Goal: Information Seeking & Learning: Learn about a topic

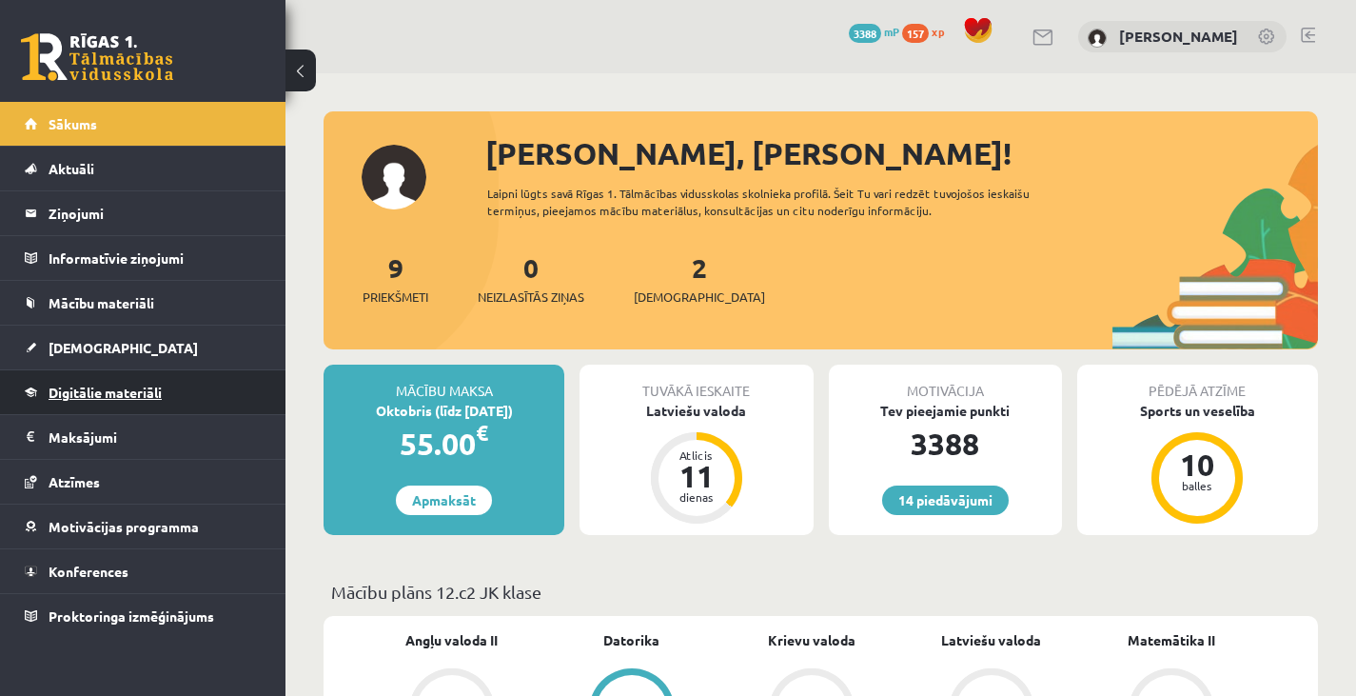
click at [149, 384] on span "Digitālie materiāli" at bounding box center [105, 391] width 113 height 17
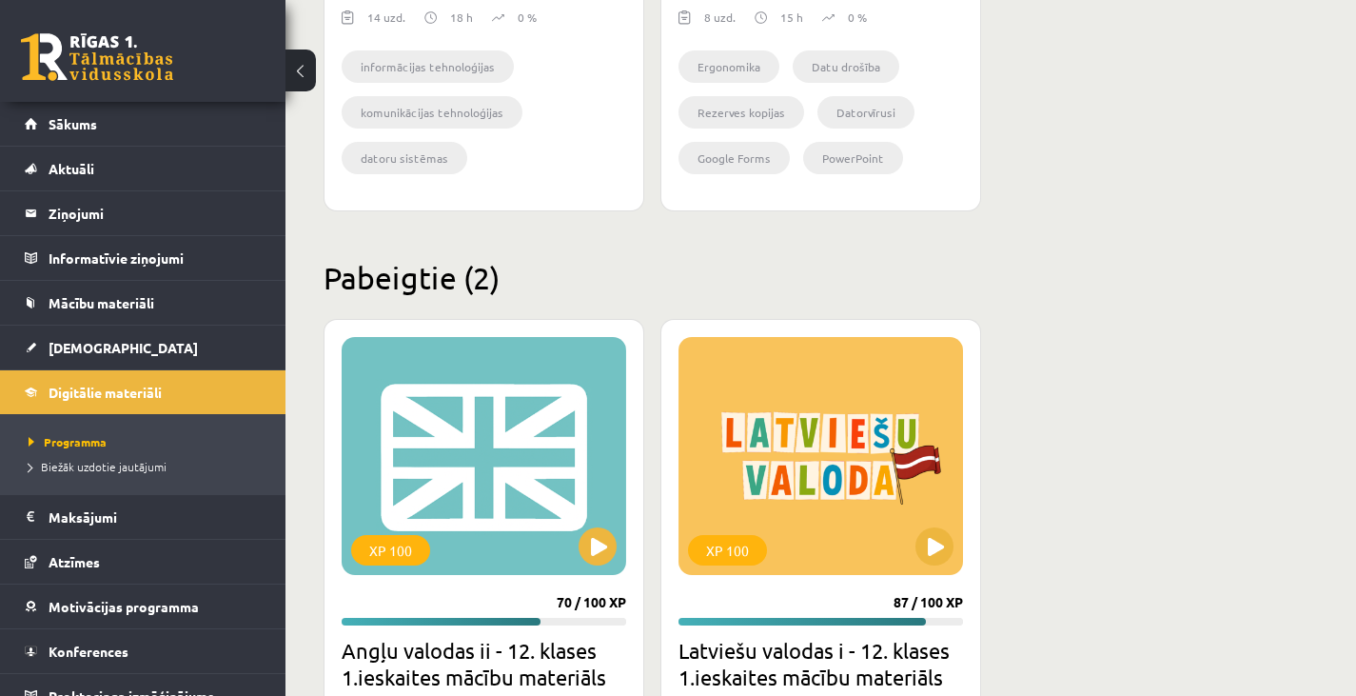
scroll to position [2126, 0]
click at [926, 554] on button at bounding box center [934, 545] width 38 height 38
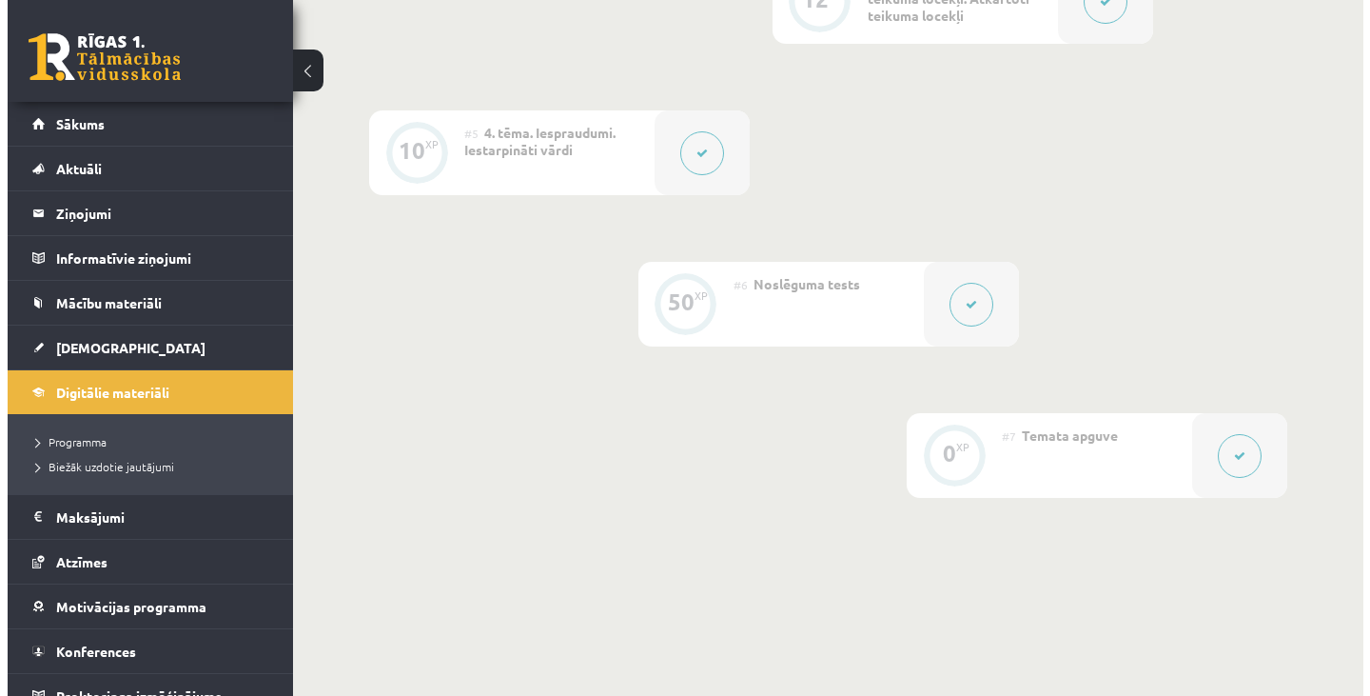
scroll to position [1022, 0]
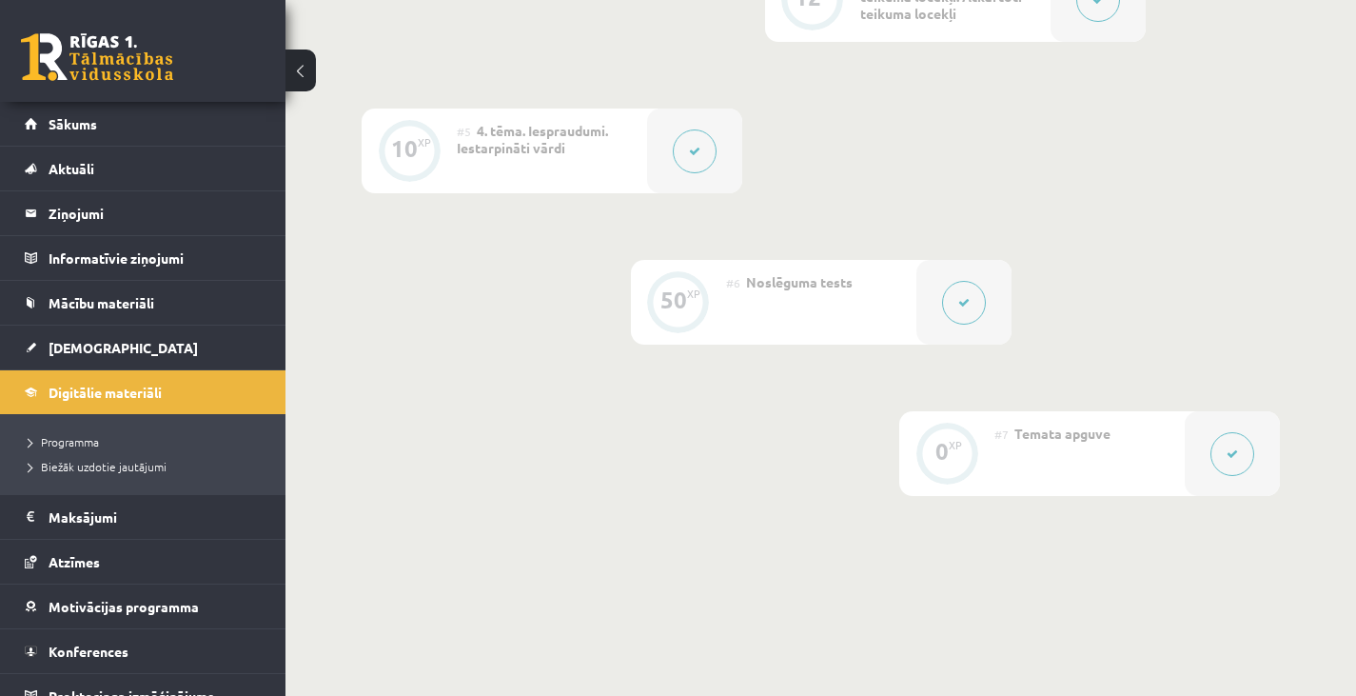
click at [689, 129] on button at bounding box center [695, 151] width 44 height 44
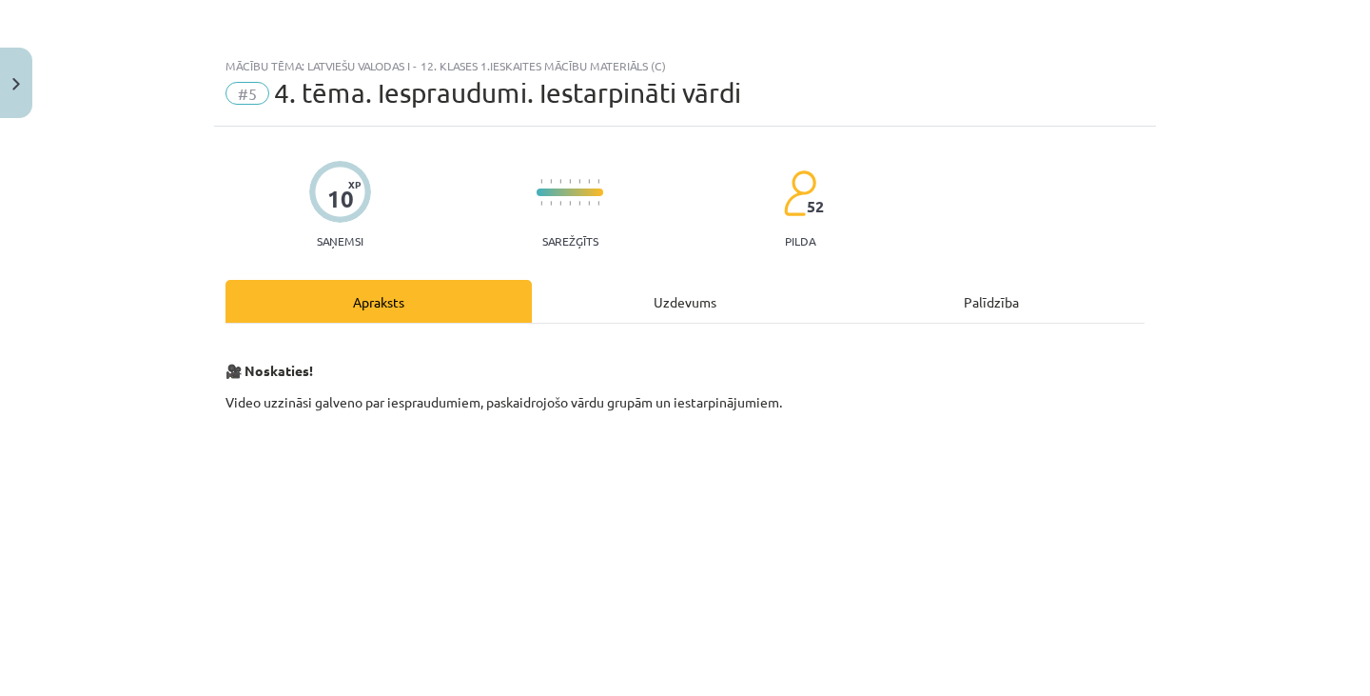
scroll to position [493, 0]
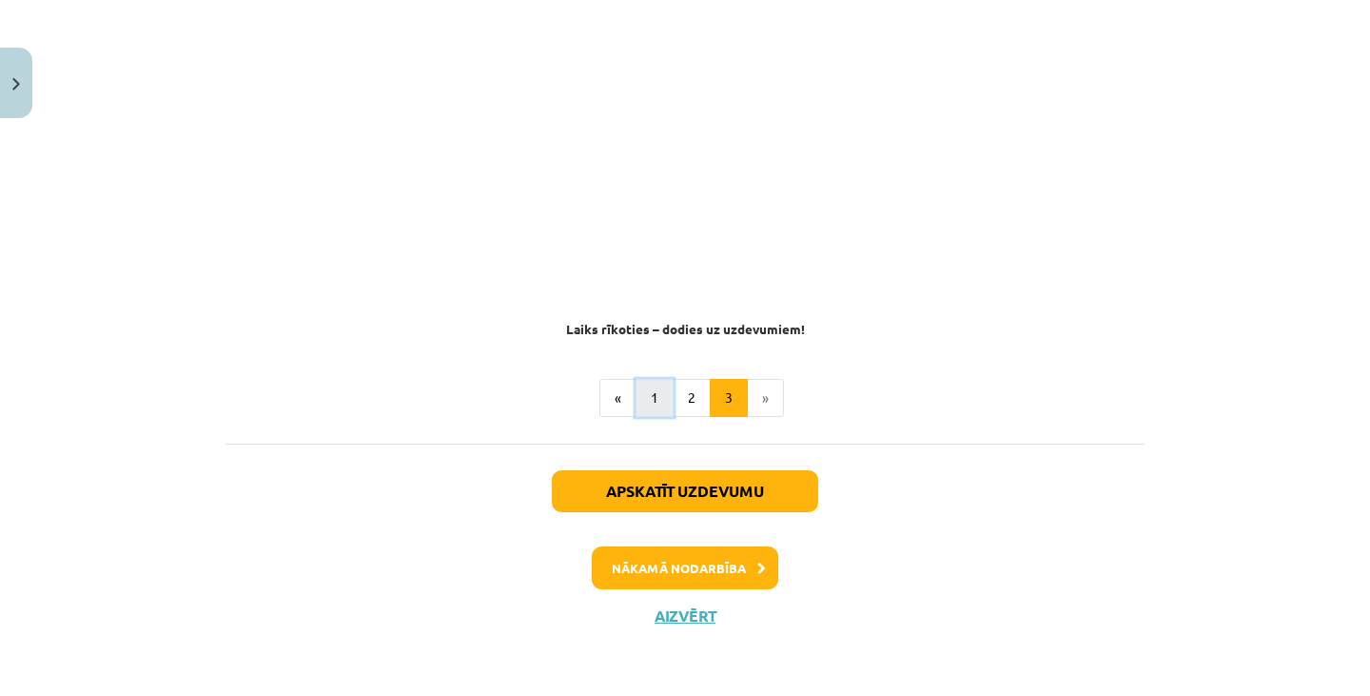
click at [656, 397] on button "1" at bounding box center [655, 398] width 38 height 38
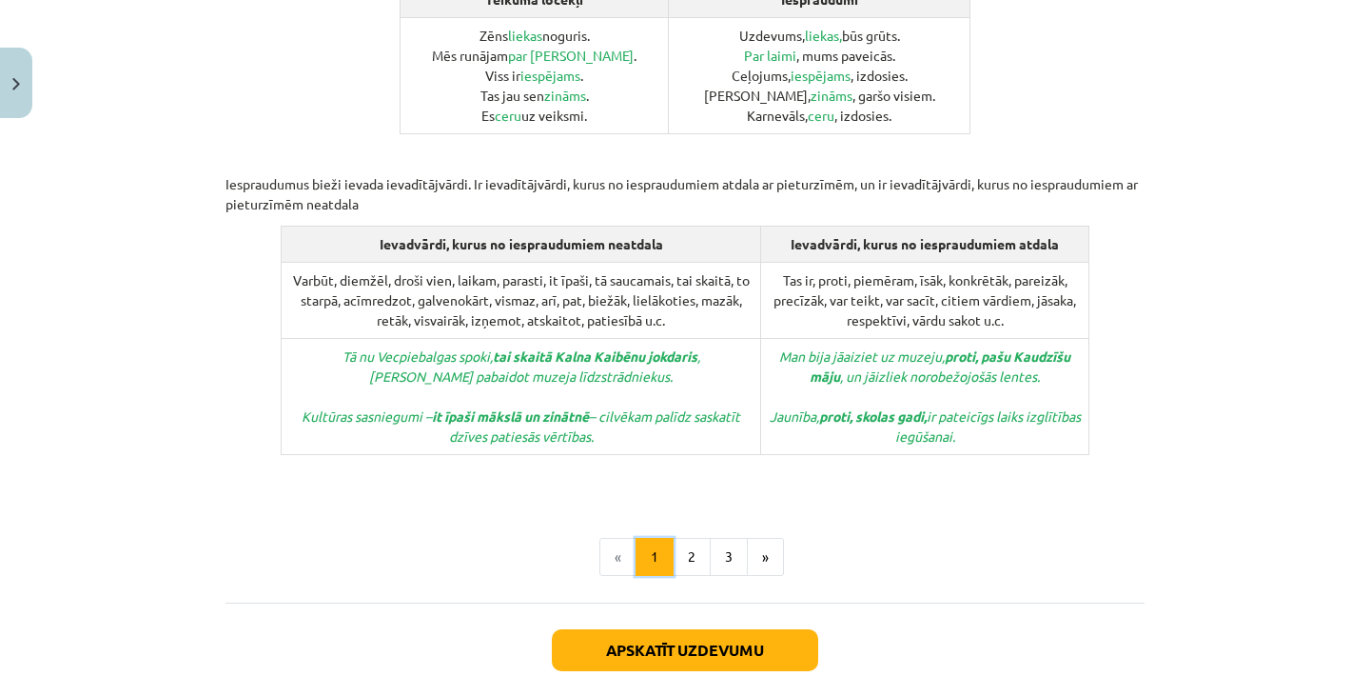
scroll to position [995, 0]
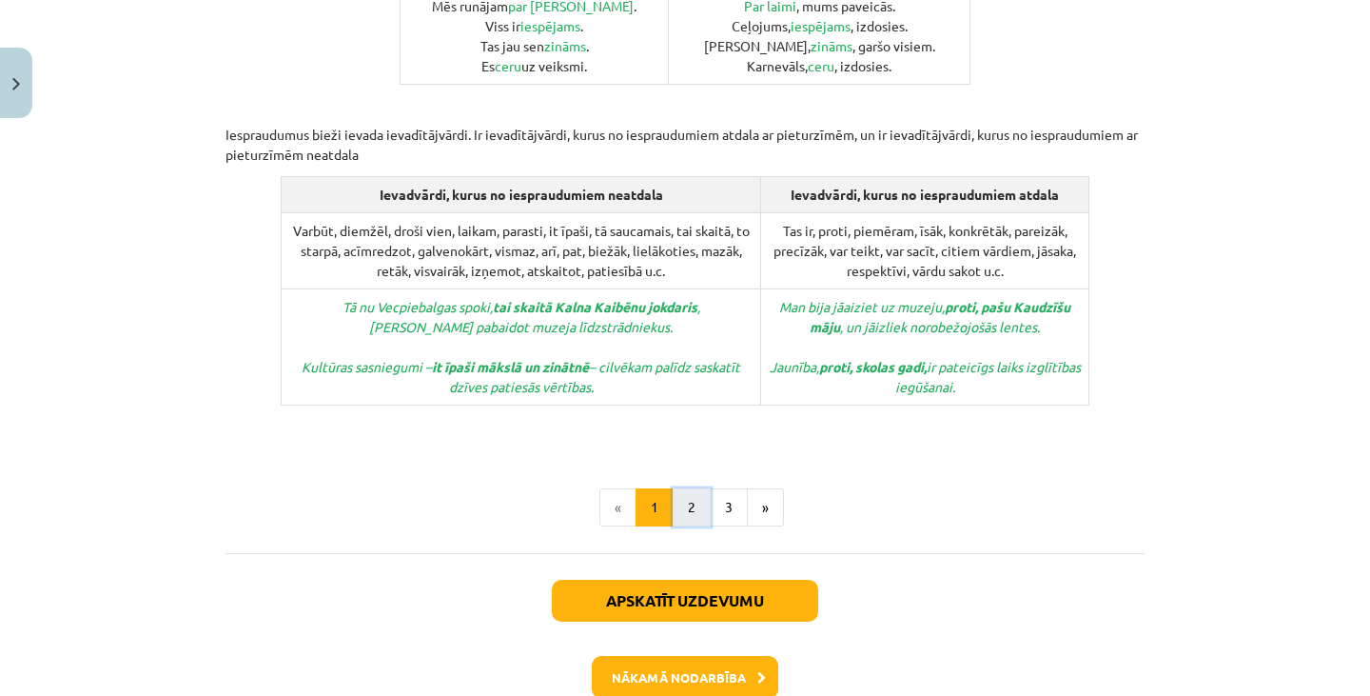
click at [692, 488] on button "2" at bounding box center [692, 507] width 38 height 38
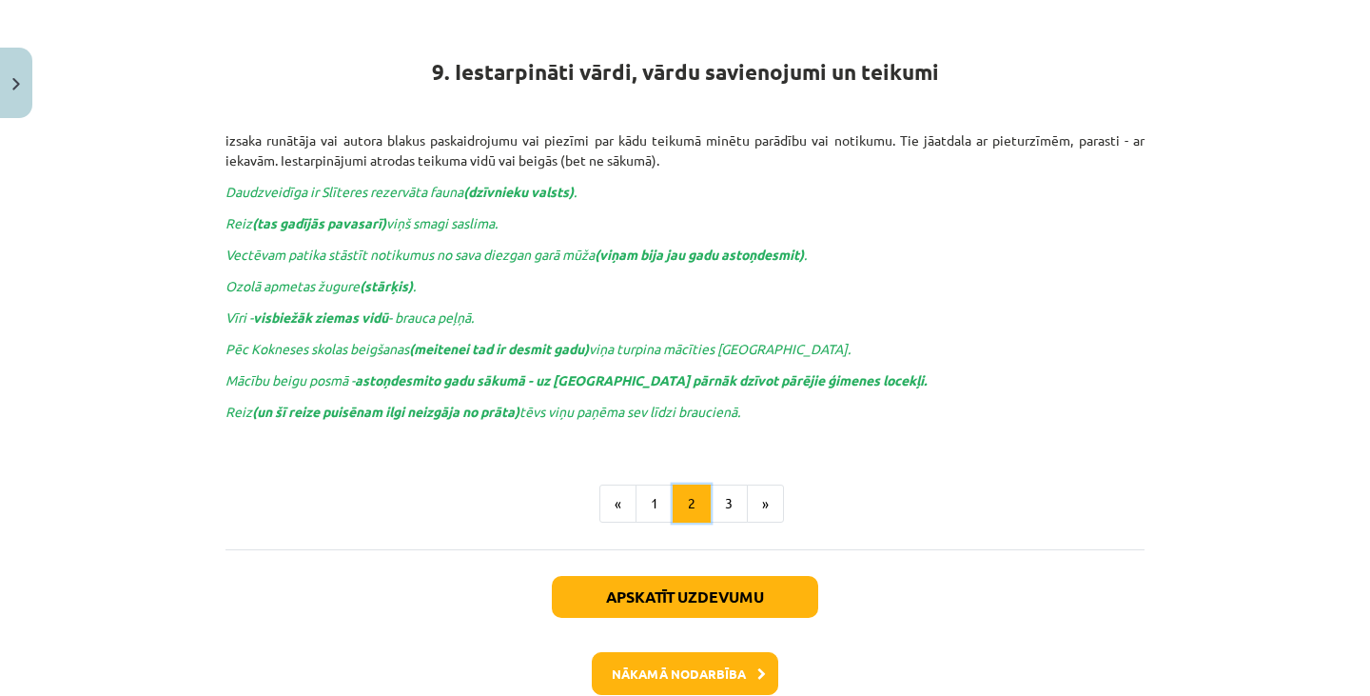
scroll to position [341, 0]
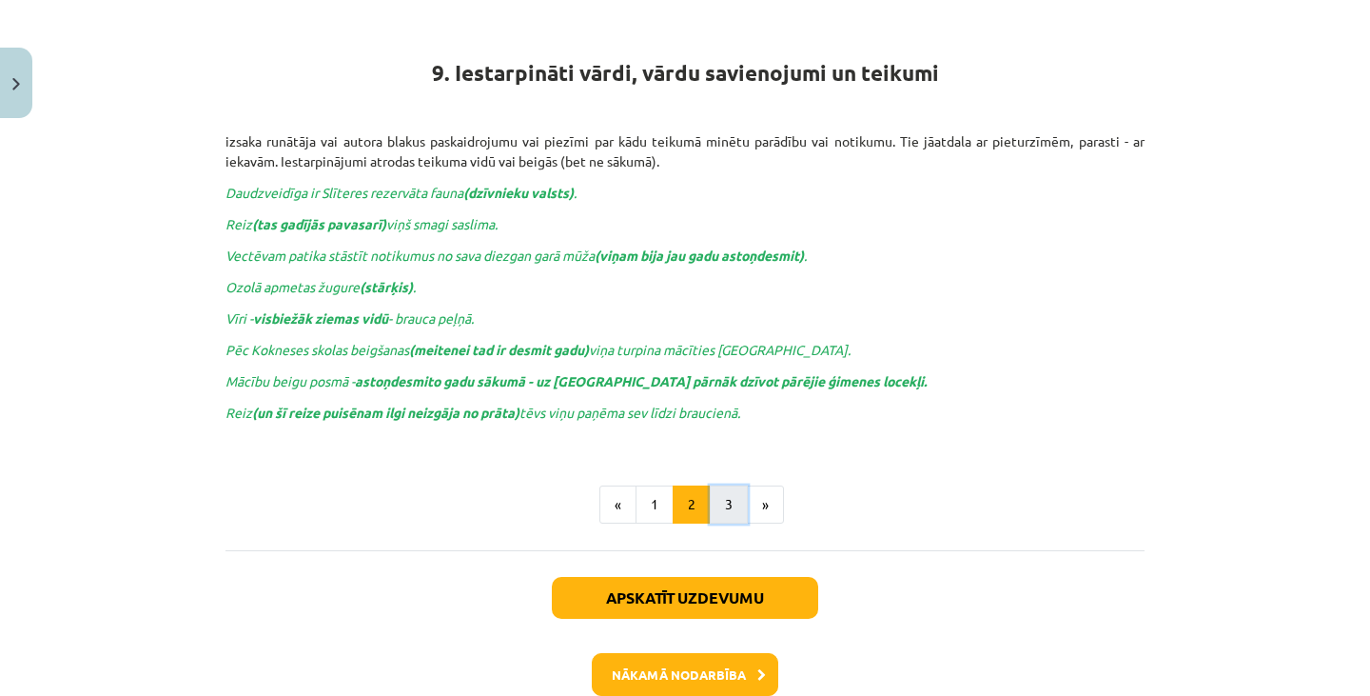
click at [727, 501] on button "3" at bounding box center [729, 504] width 38 height 38
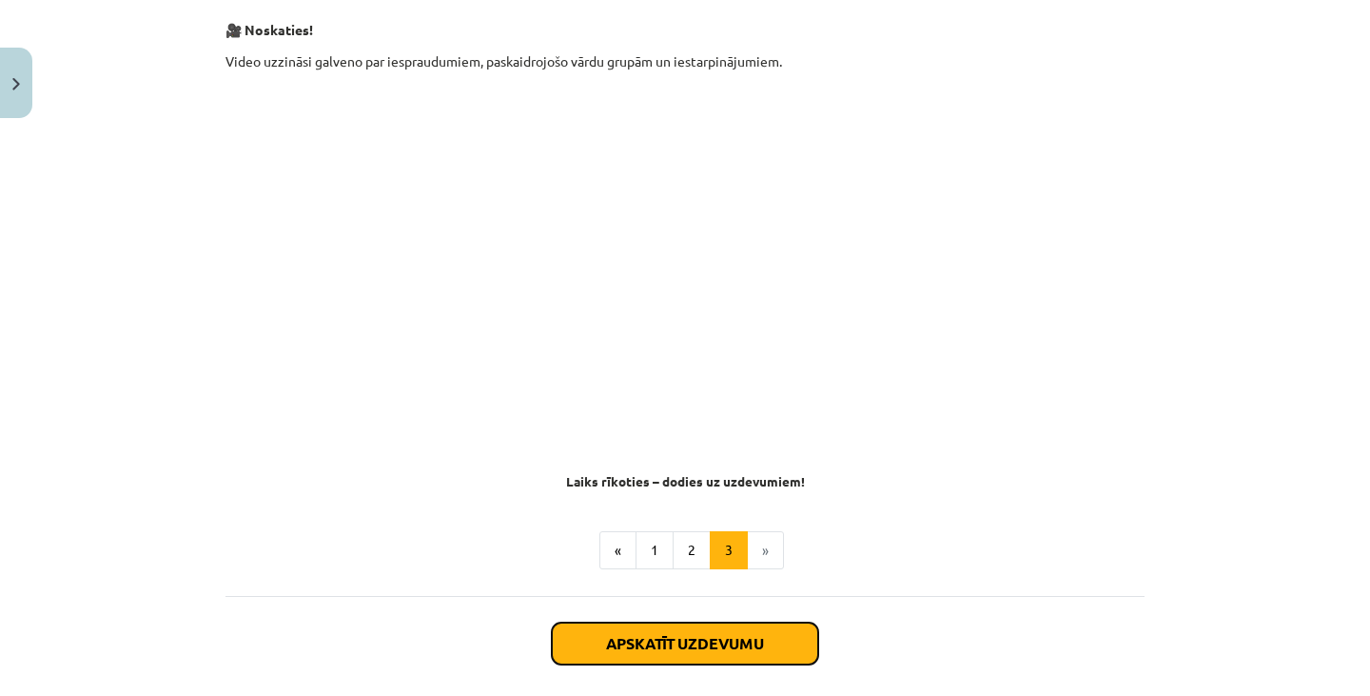
click at [767, 637] on button "Apskatīt uzdevumu" at bounding box center [685, 643] width 266 height 42
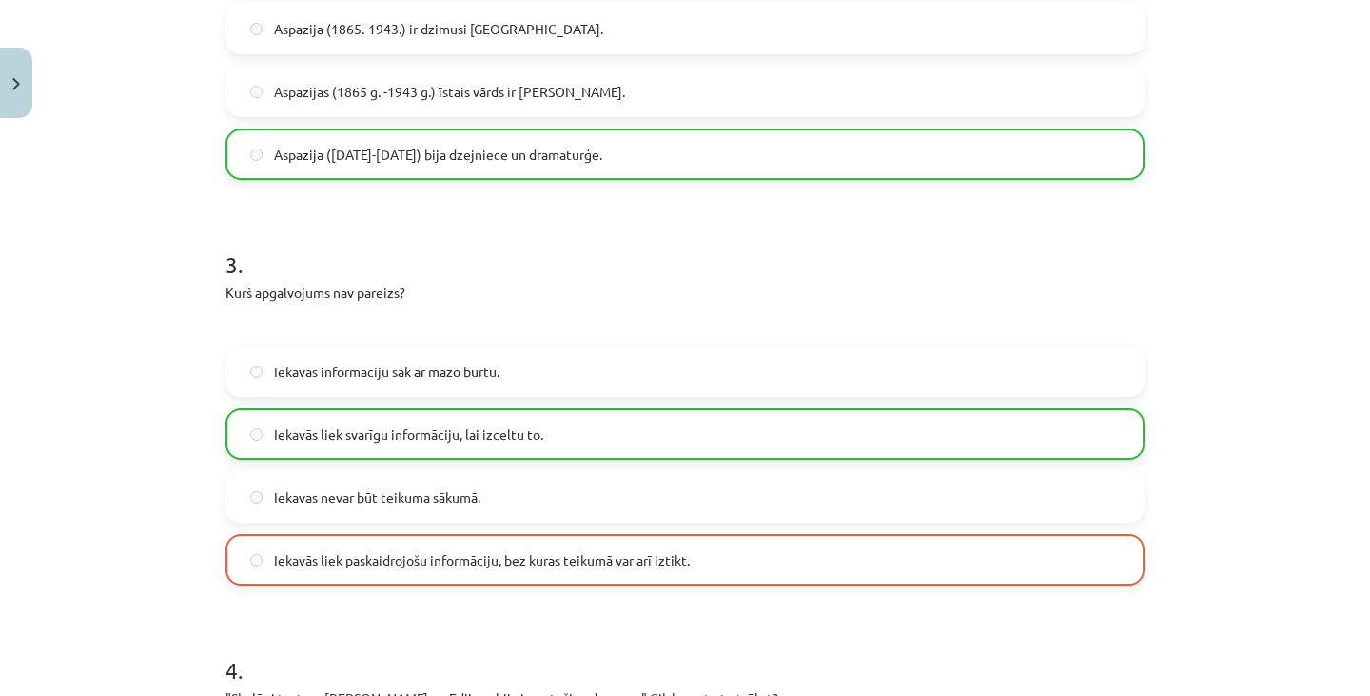
scroll to position [1953, 0]
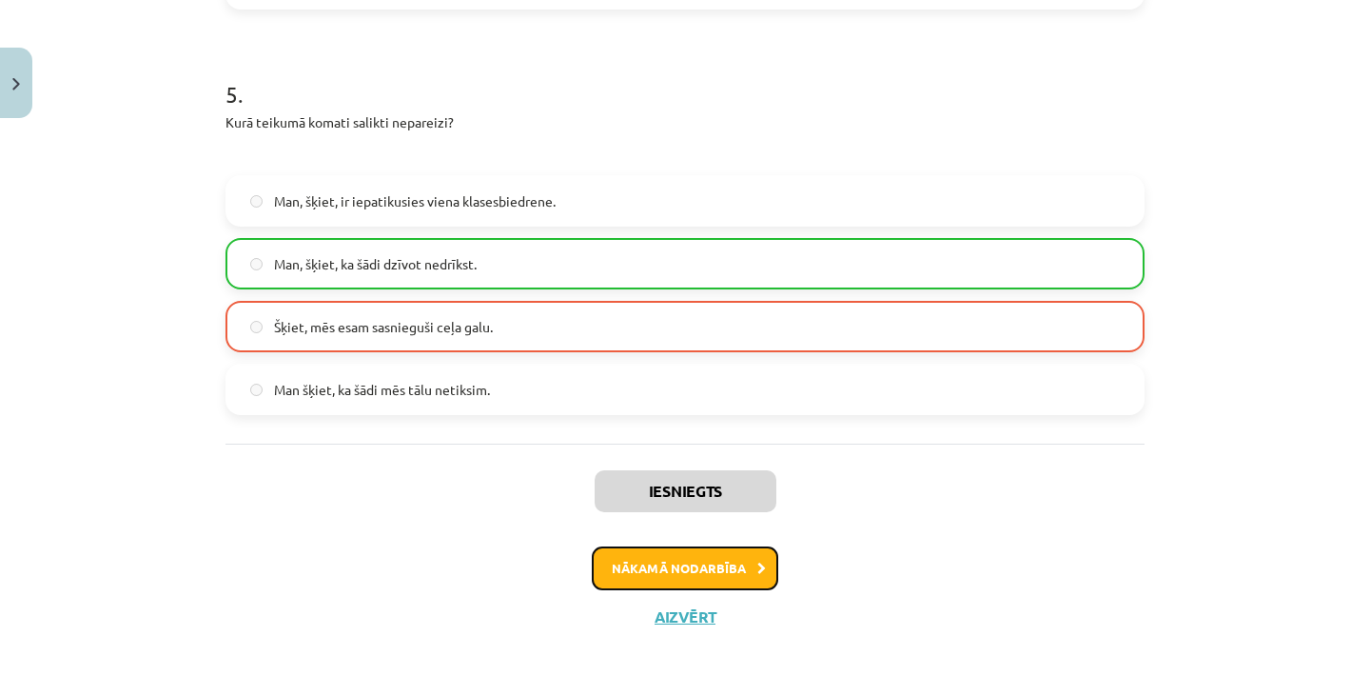
click at [694, 567] on button "Nākamā nodarbība" at bounding box center [685, 568] width 187 height 44
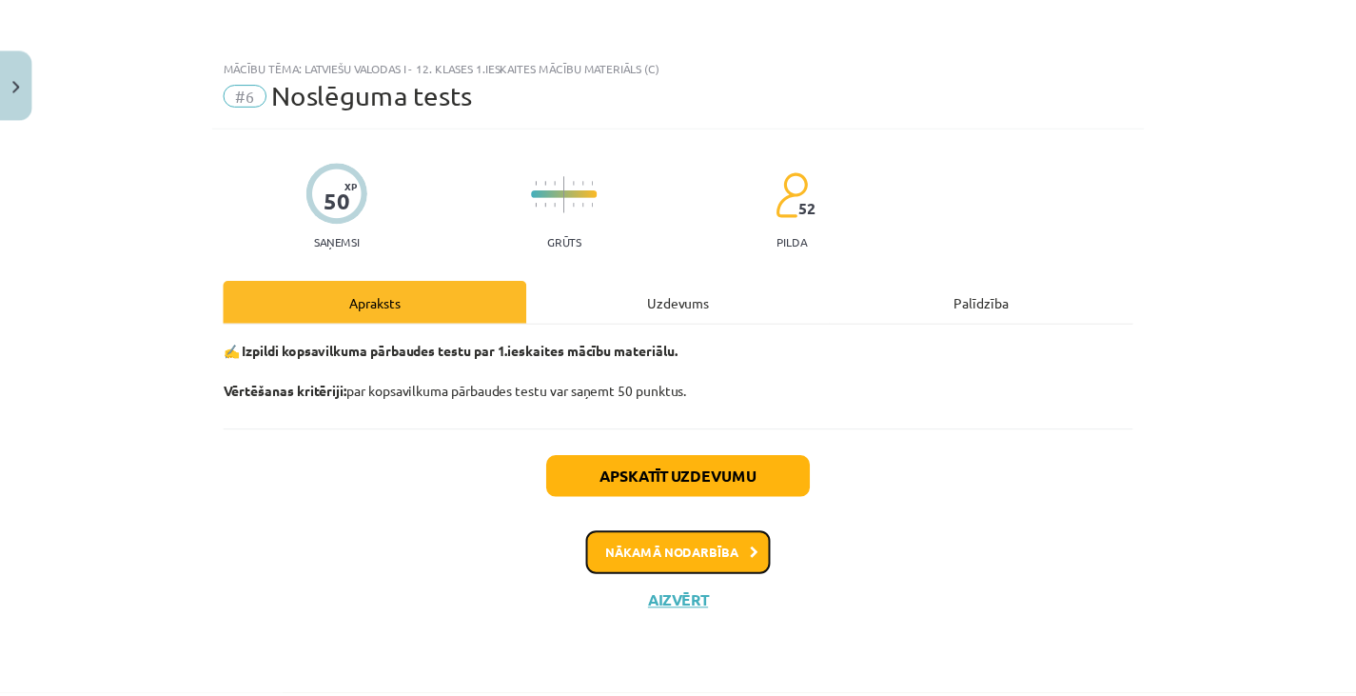
scroll to position [0, 0]
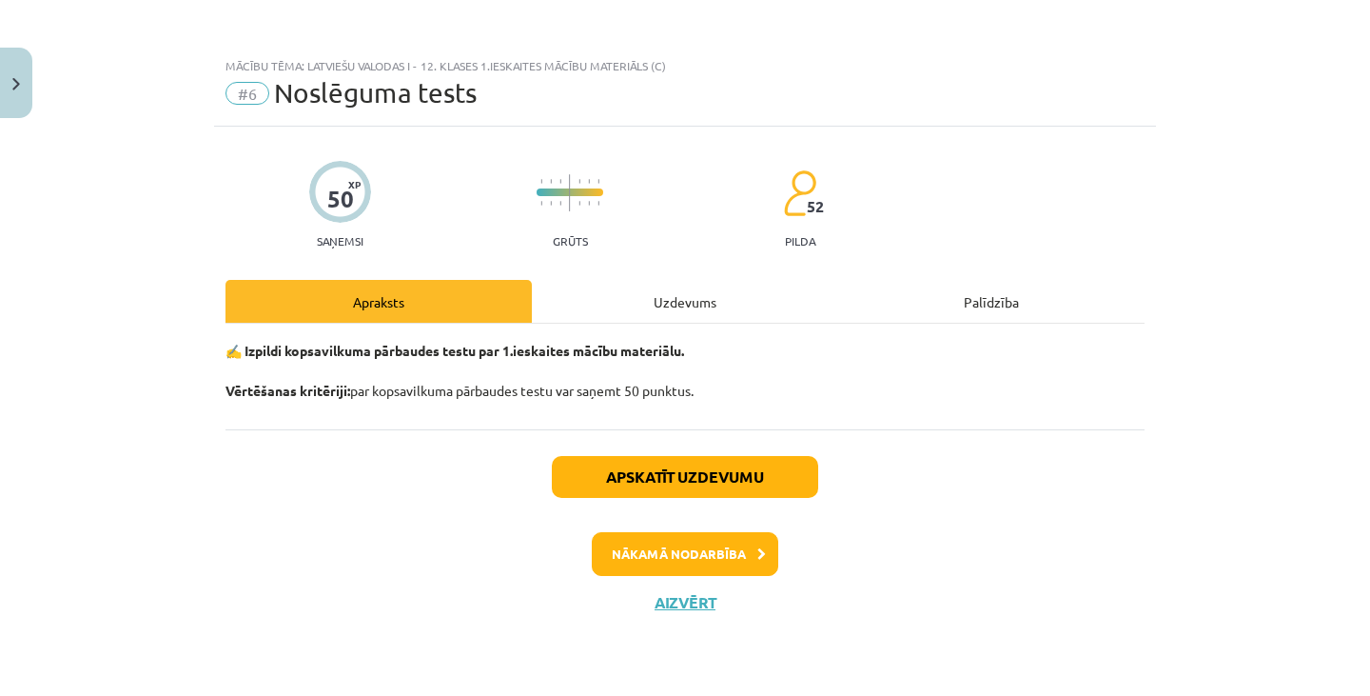
drag, startPoint x: 694, startPoint y: 567, endPoint x: 633, endPoint y: 554, distance: 62.3
click at [633, 554] on div "Apskatīt uzdevumu Nākamā nodarbība Aizvērt" at bounding box center [685, 526] width 919 height 194
click at [633, 554] on button "Nākamā nodarbība" at bounding box center [685, 554] width 187 height 44
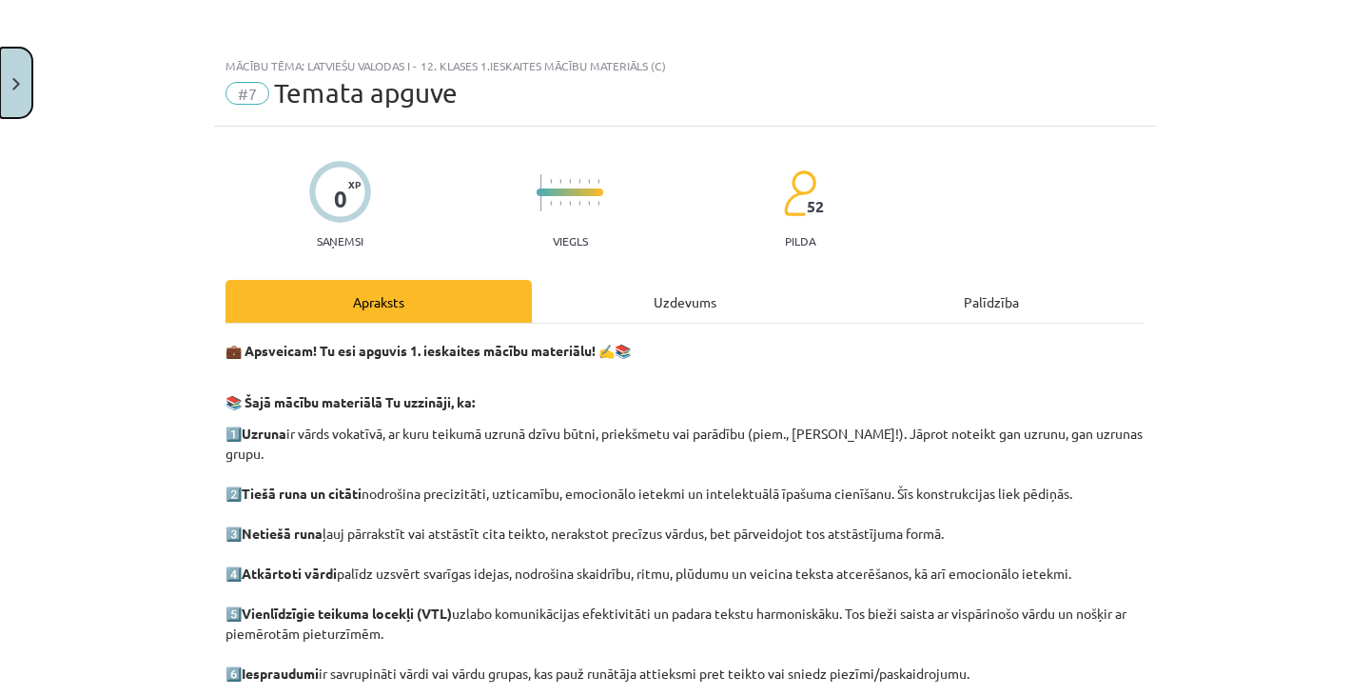
click at [31, 69] on button "Close" at bounding box center [16, 83] width 32 height 70
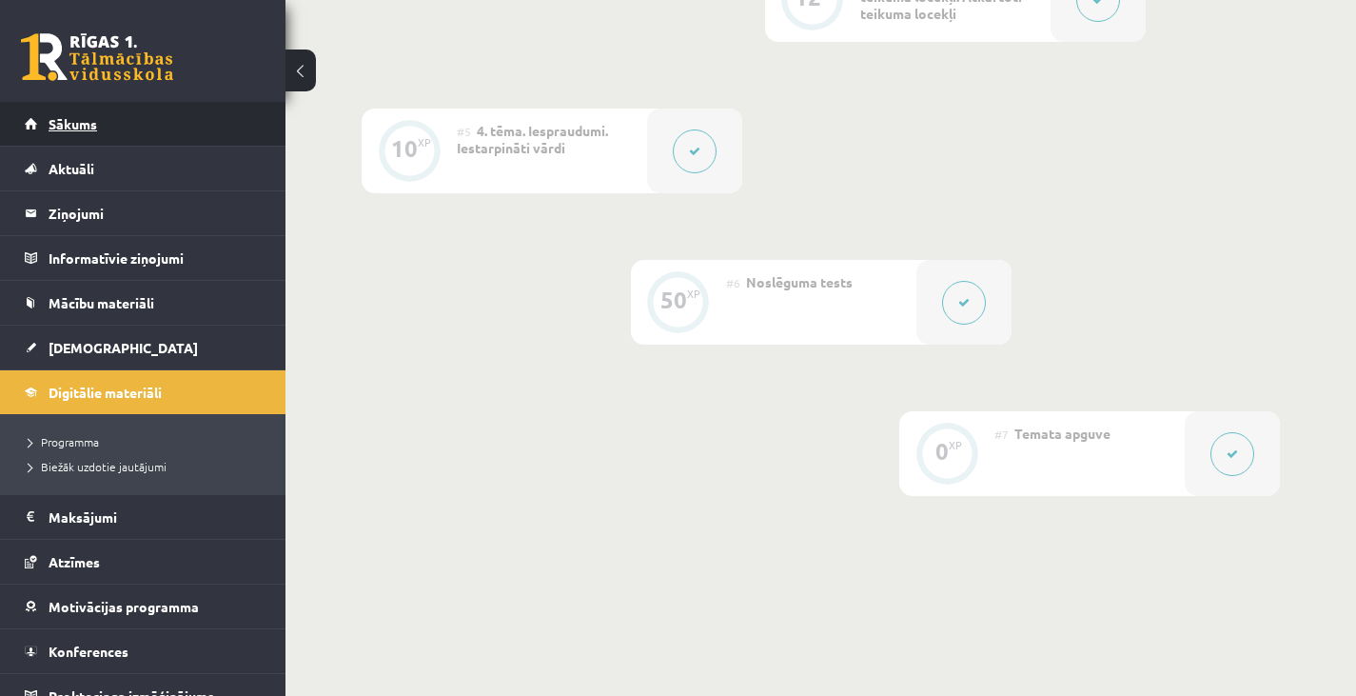
click at [91, 117] on span "Sākums" at bounding box center [73, 123] width 49 height 17
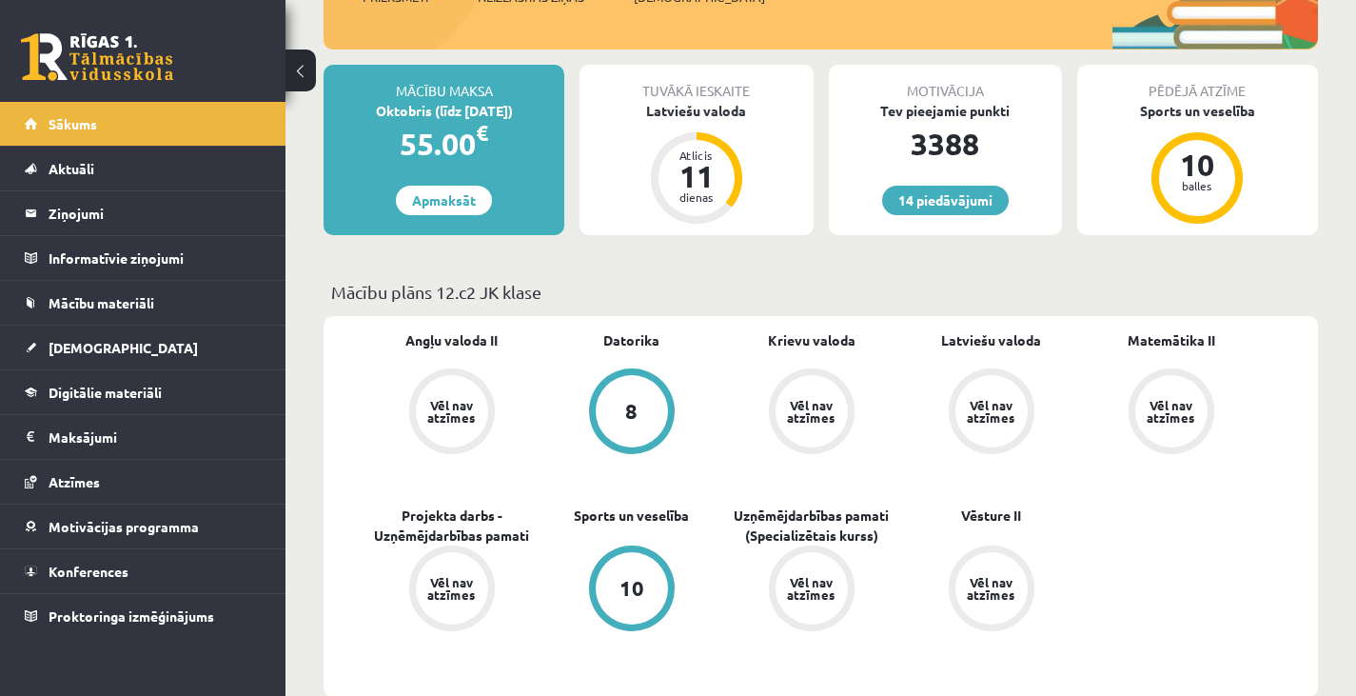
scroll to position [306, 0]
